Goal: Task Accomplishment & Management: Complete application form

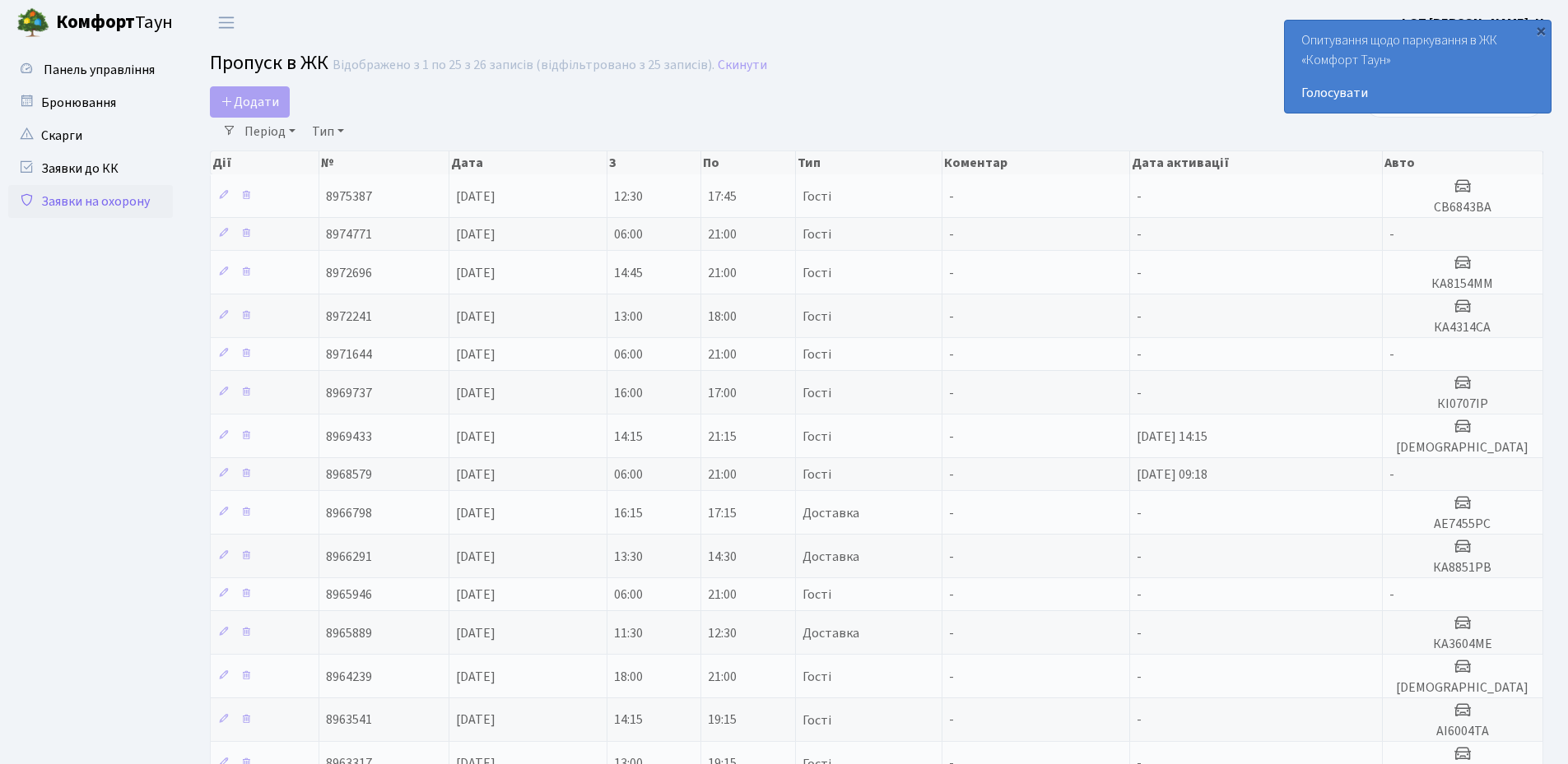
select select "25"
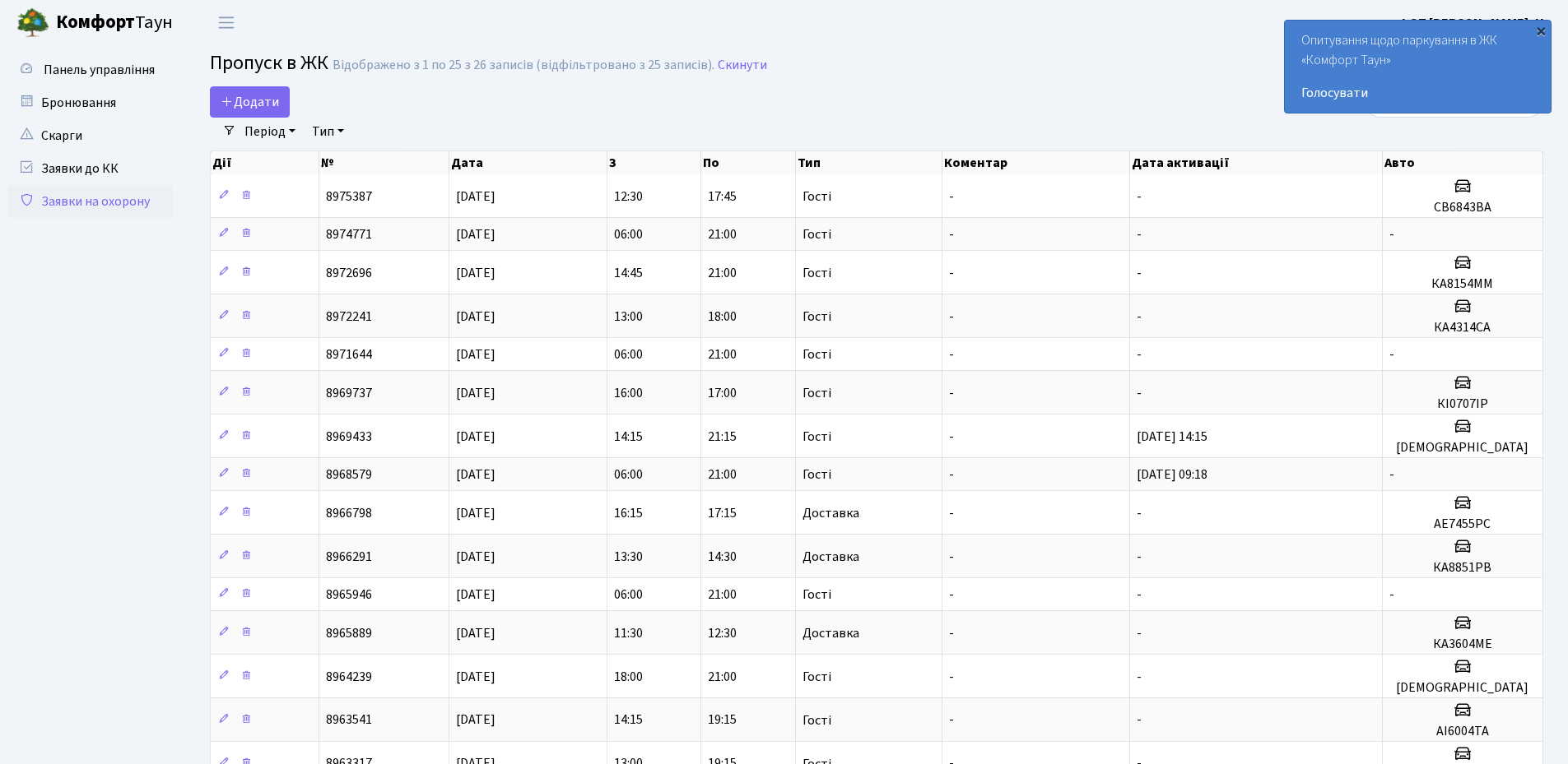
click at [1540, 31] on div "×" at bounding box center [1541, 31] width 17 height 17
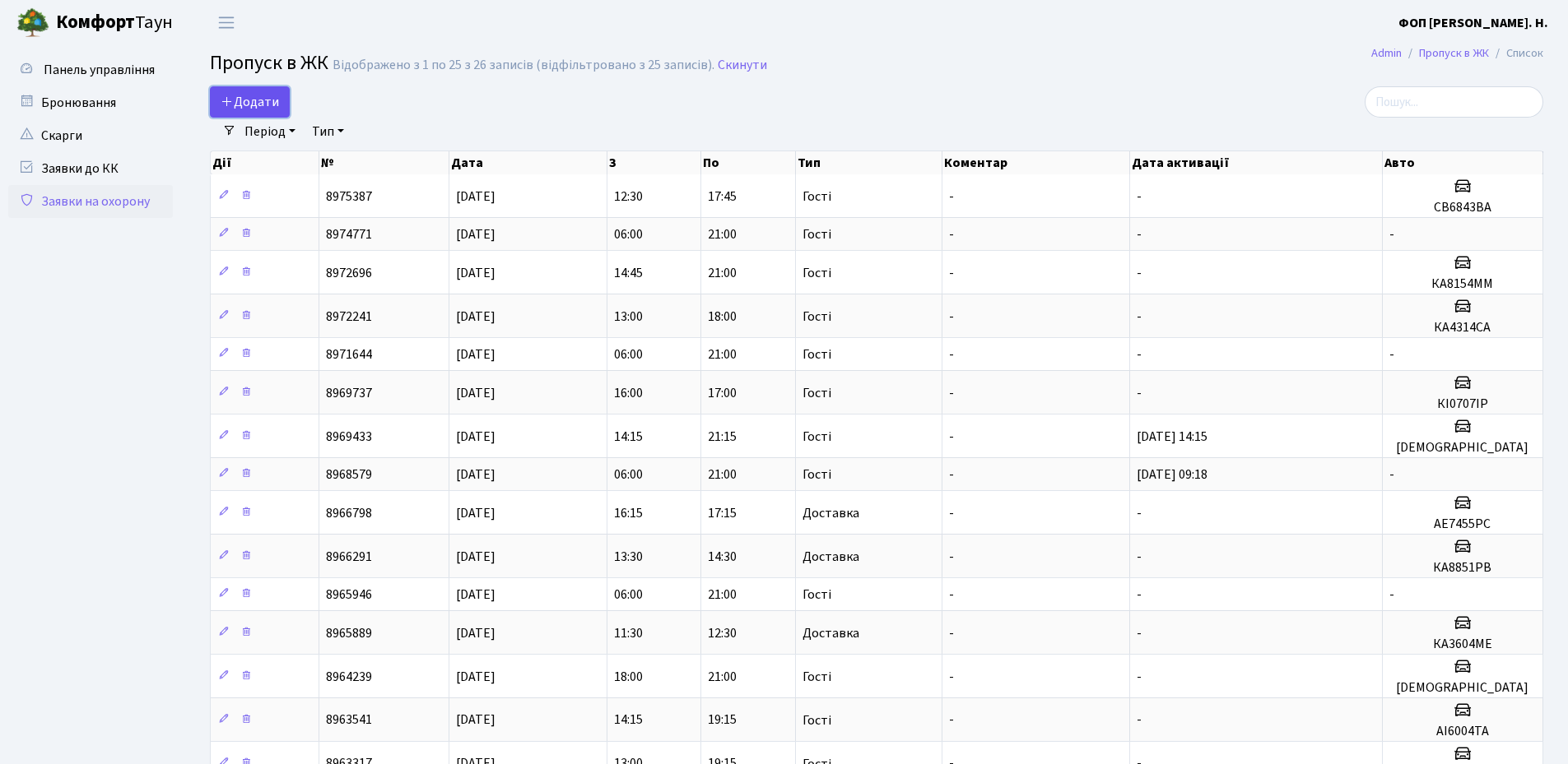
click at [265, 99] on span "Додати" at bounding box center [250, 102] width 58 height 18
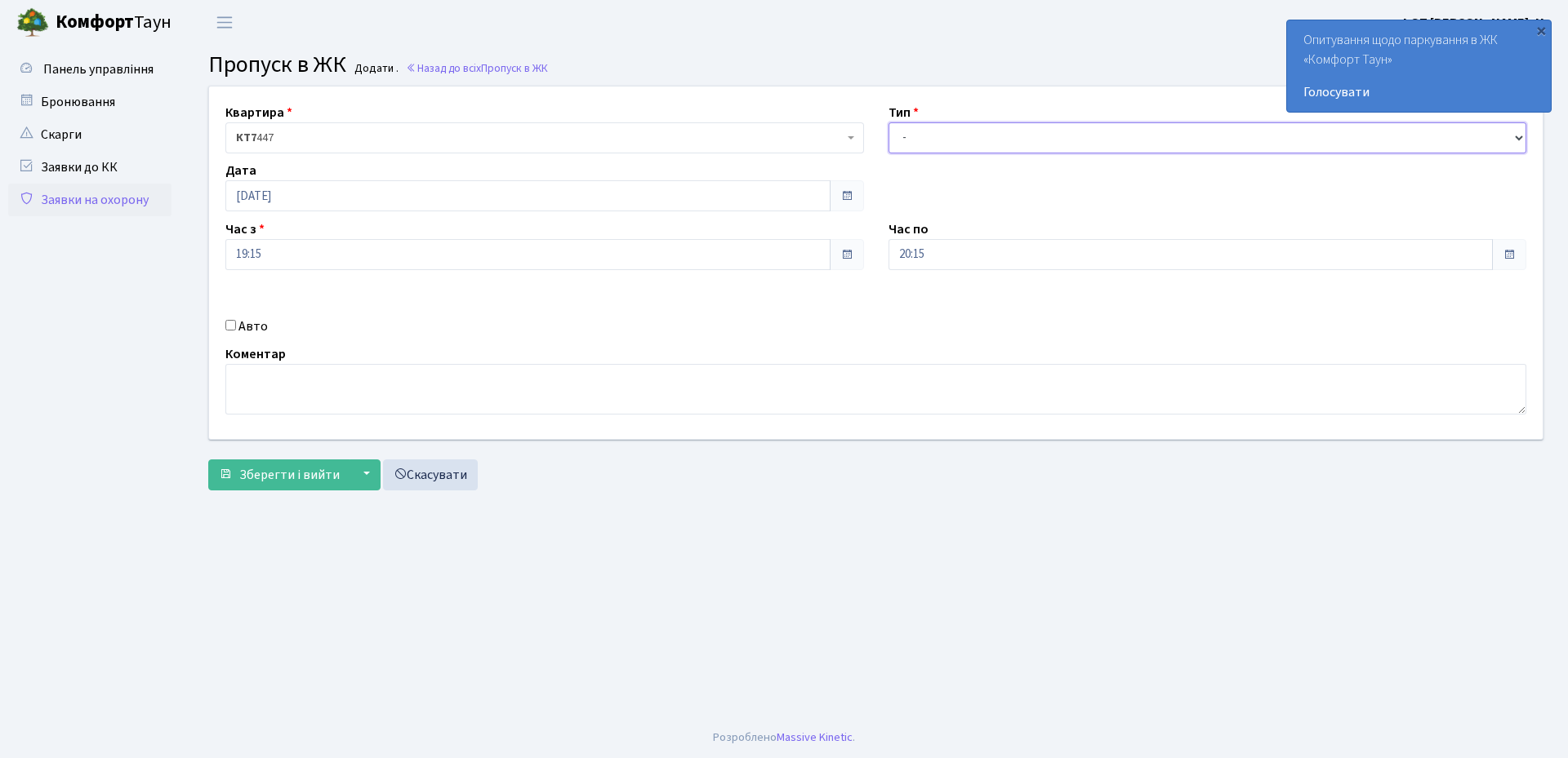
drag, startPoint x: 953, startPoint y: 136, endPoint x: 956, endPoint y: 149, distance: 13.3
click at [953, 136] on select "- Доставка Таксі Гості Сервіс" at bounding box center [1207, 138] width 639 height 31
select select "3"
click at [888, 123] on select "- Доставка Таксі Гості Сервіс" at bounding box center [1207, 138] width 639 height 31
click at [933, 260] on input "20:15" at bounding box center [1191, 254] width 605 height 31
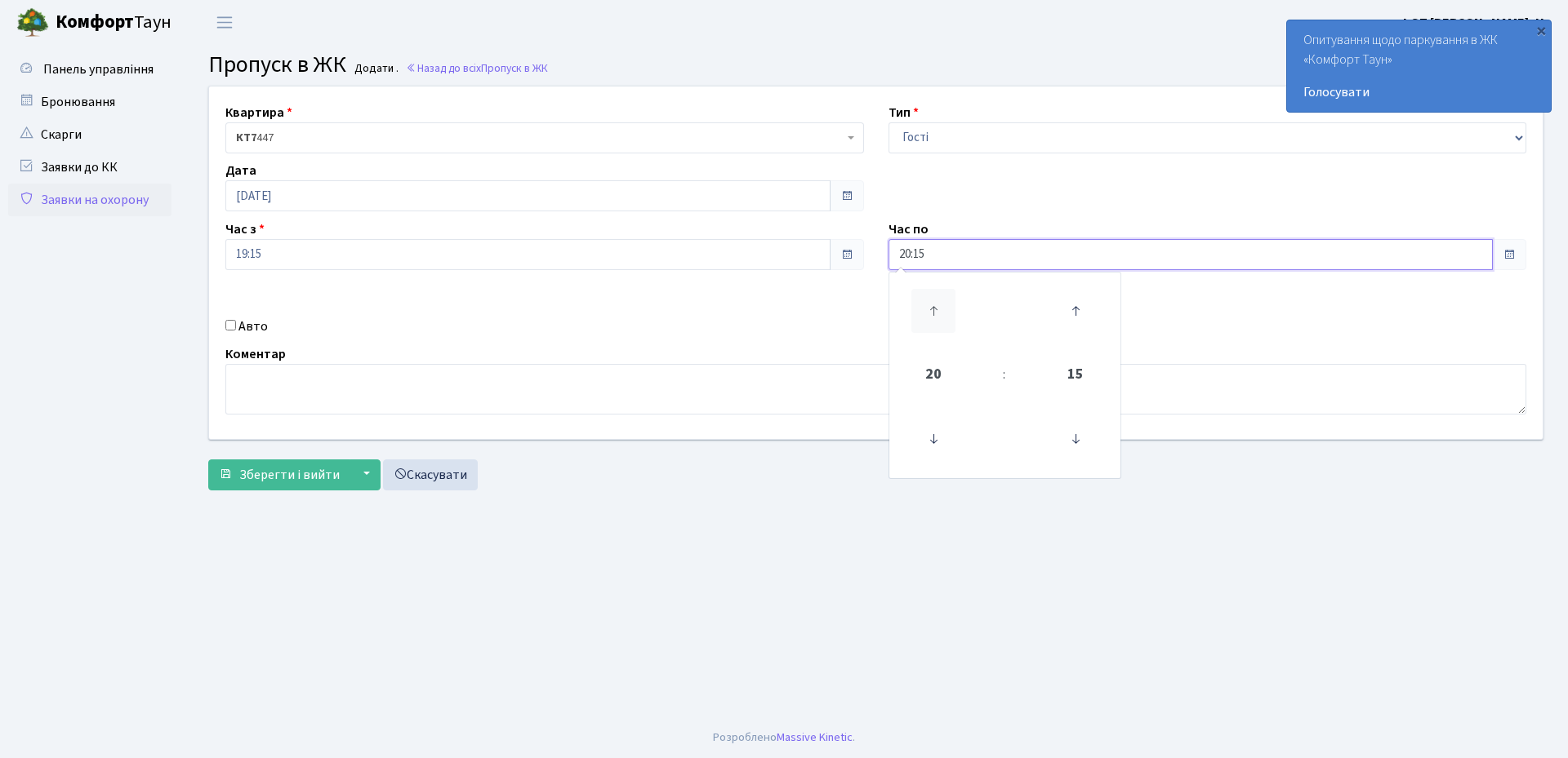
click at [927, 311] on icon at bounding box center [933, 311] width 44 height 44
click at [1078, 432] on icon at bounding box center [1075, 439] width 44 height 44
type input "21:00"
click at [251, 323] on label "Авто" at bounding box center [253, 326] width 29 height 20
click at [236, 323] on input "Авто" at bounding box center [230, 325] width 11 height 11
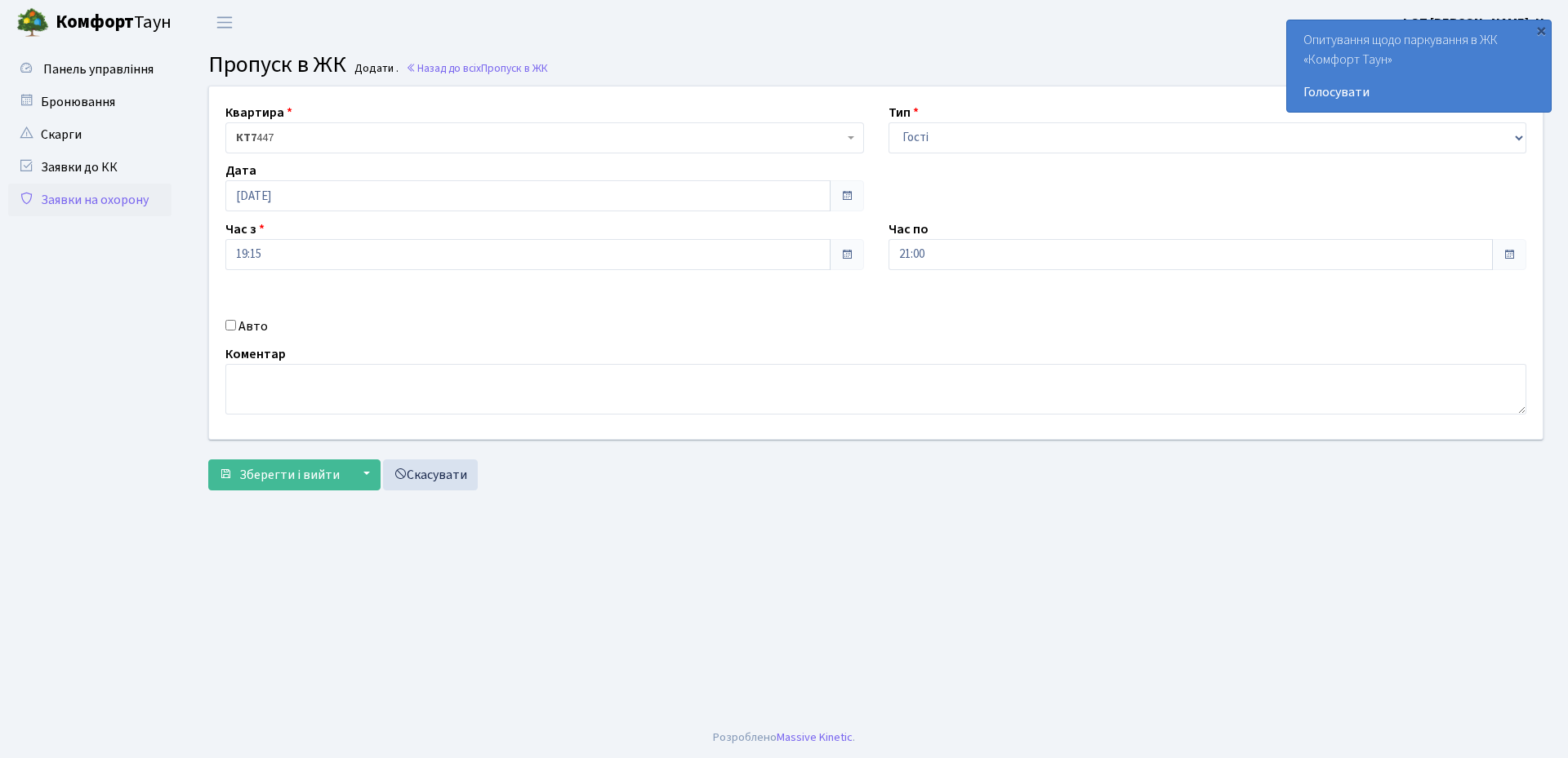
checkbox input "true"
paste input "KA9262IT"
type input "KA9262IT"
click at [242, 471] on span "Зберегти і вийти" at bounding box center [289, 476] width 100 height 18
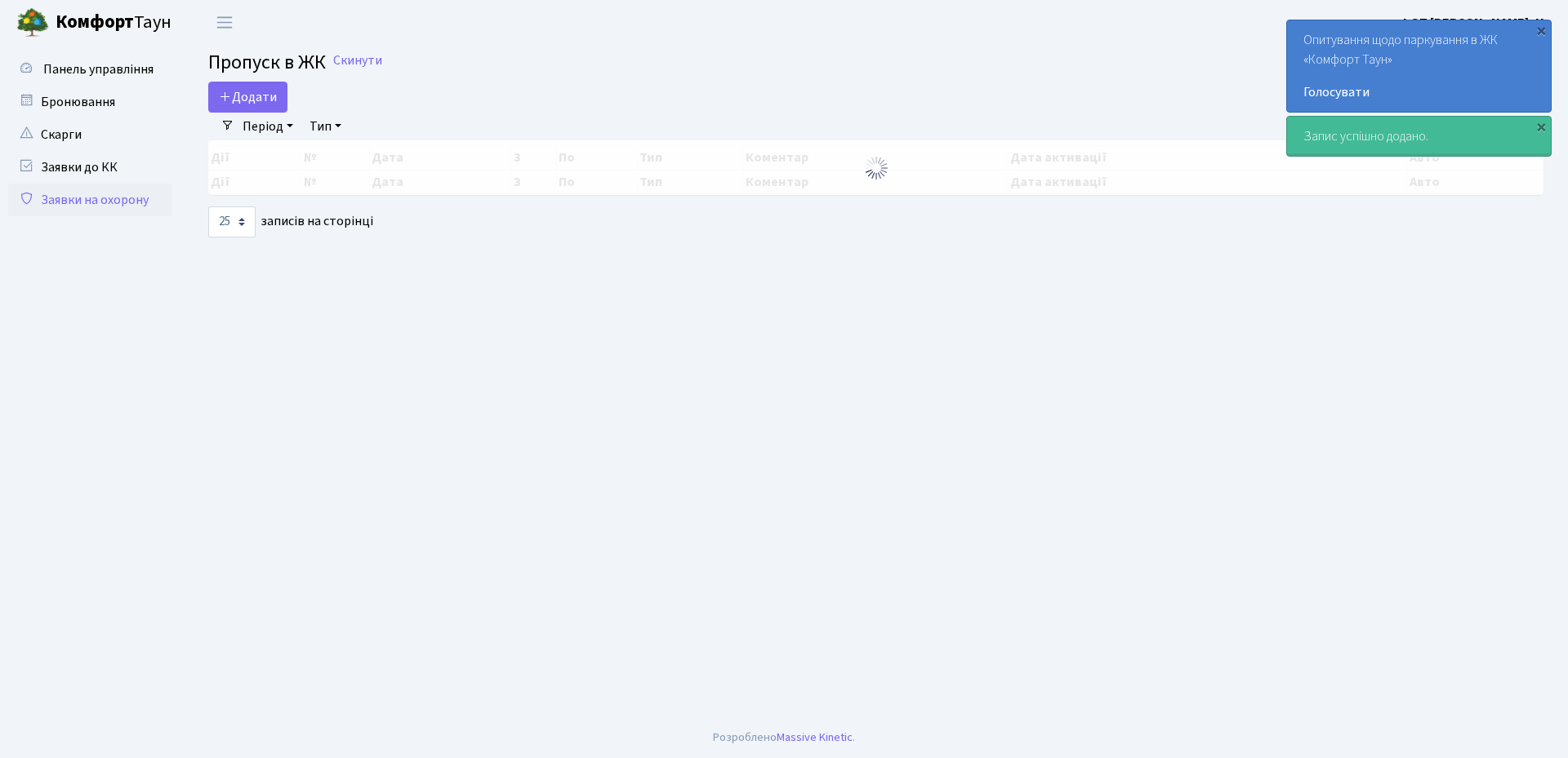
select select "25"
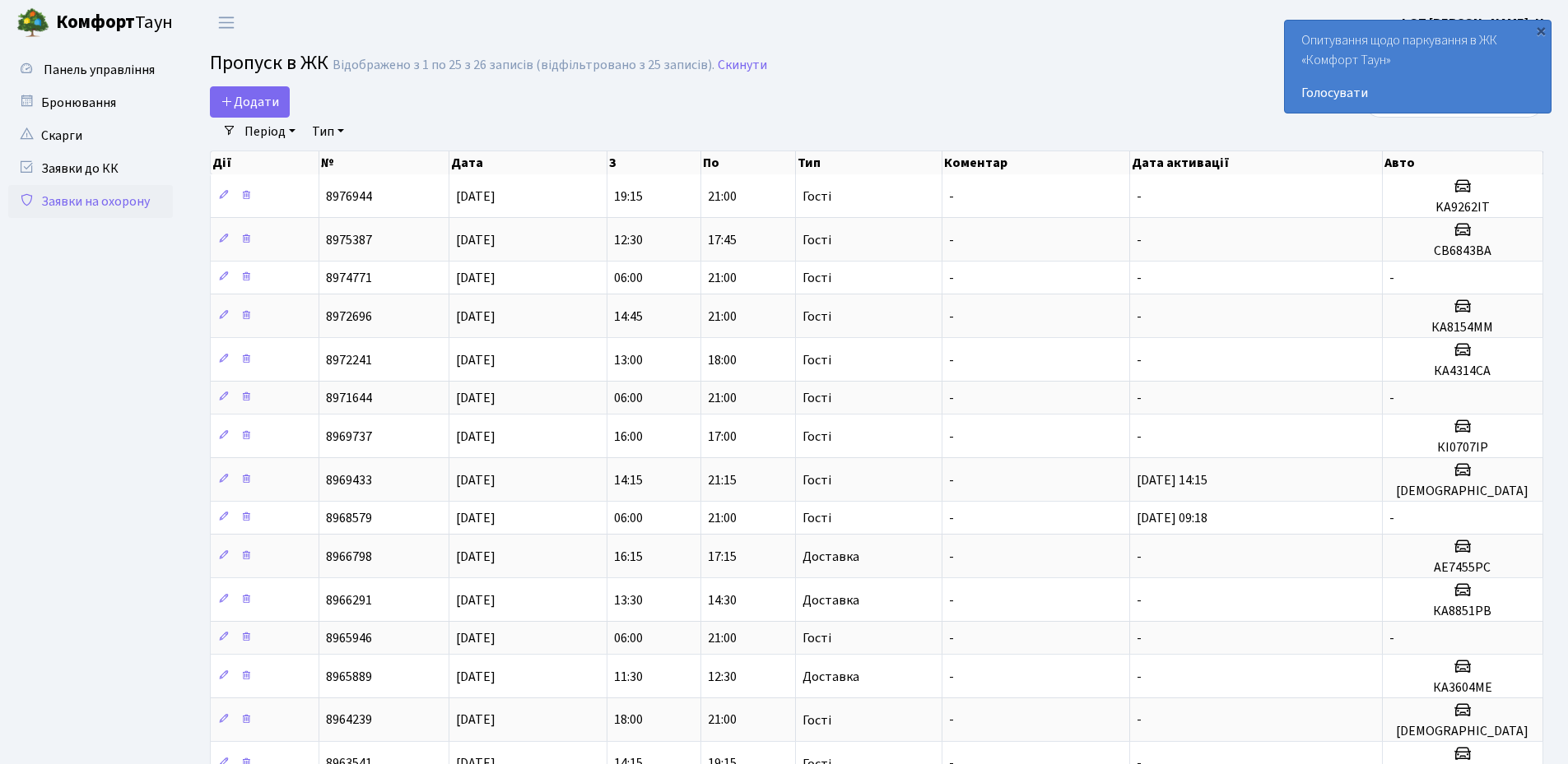
drag, startPoint x: 1543, startPoint y: 33, endPoint x: 1307, endPoint y: 62, distance: 237.8
click at [1540, 33] on div "×" at bounding box center [1541, 31] width 17 height 17
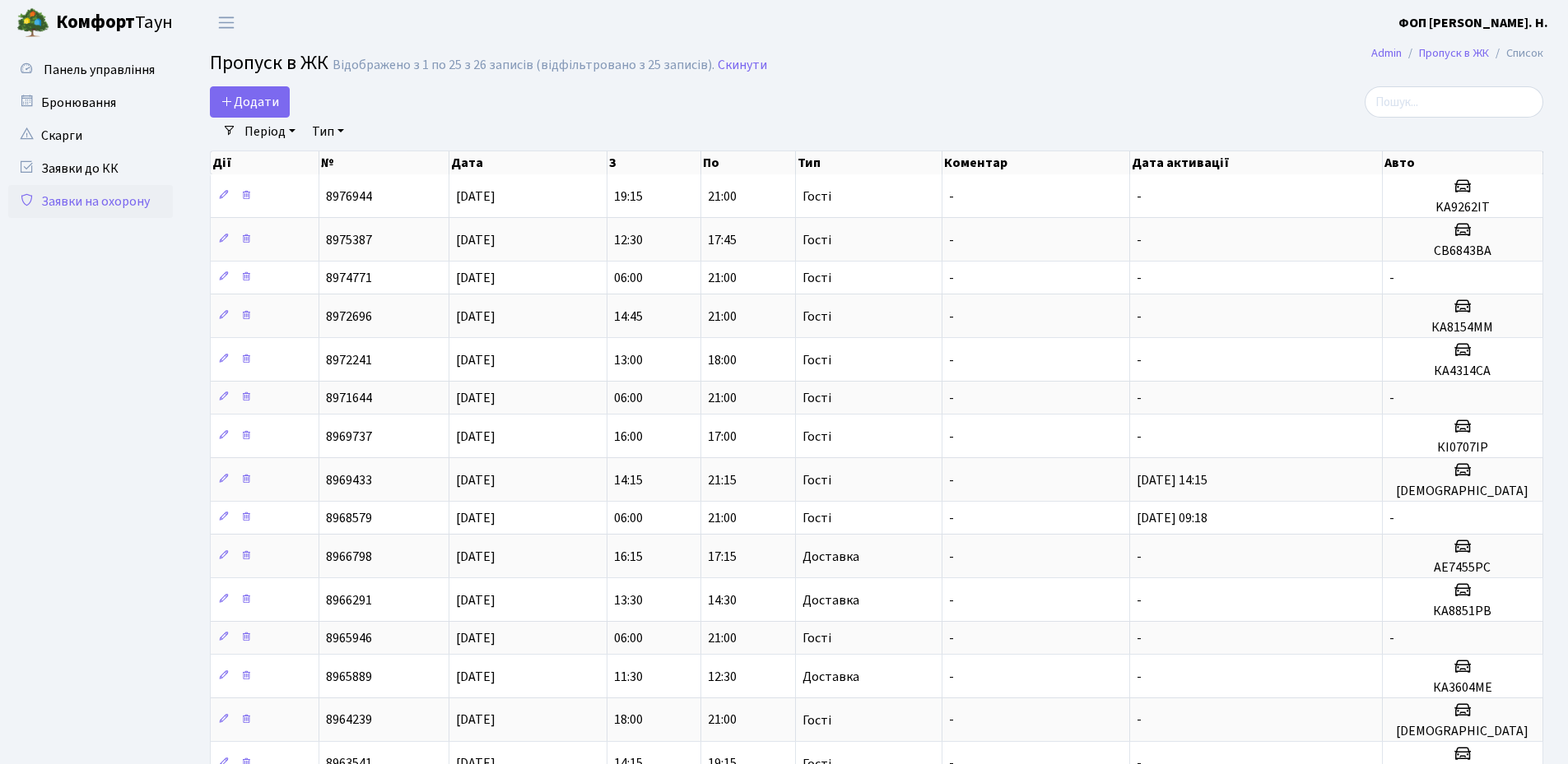
click at [1236, 77] on h2 "Пропуск в ЖК Відображено з 1 по 25 з 26 записів (відфільтровано з 25 записів). …" at bounding box center [876, 66] width 1333 height 28
